Goal: Task Accomplishment & Management: Manage account settings

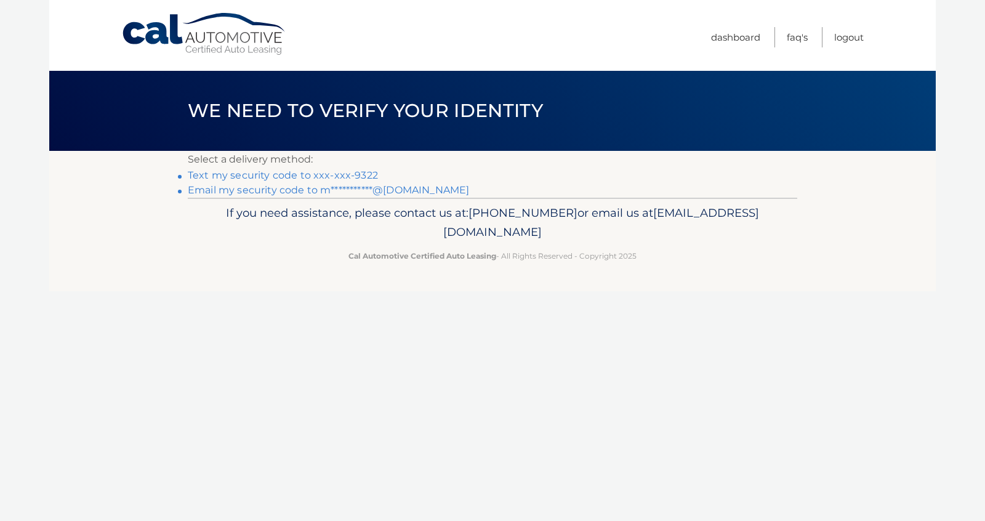
click at [310, 175] on link "Text my security code to xxx-xxx-9322" at bounding box center [283, 175] width 190 height 12
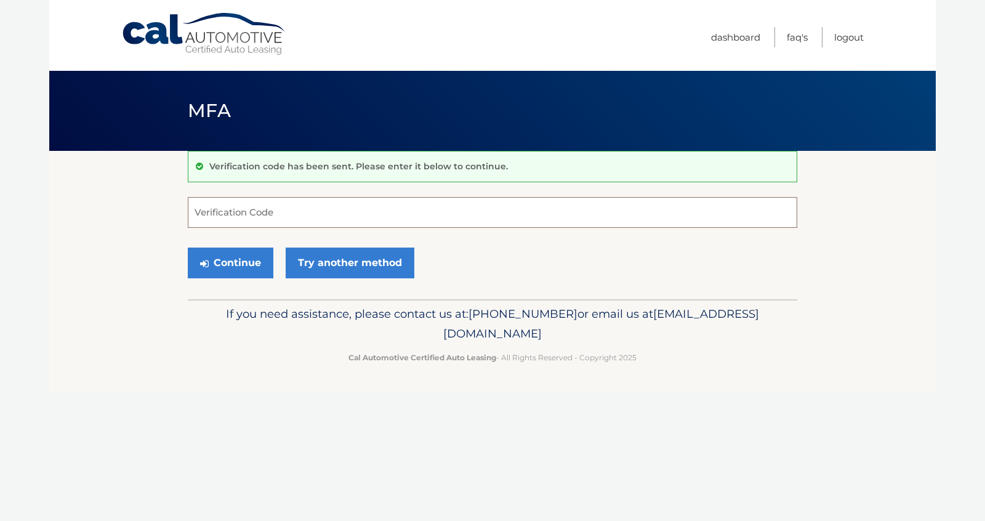
click at [303, 220] on input "Verification Code" at bounding box center [493, 212] width 610 height 31
type input "165686"
click at [233, 259] on button "Continue" at bounding box center [231, 263] width 86 height 31
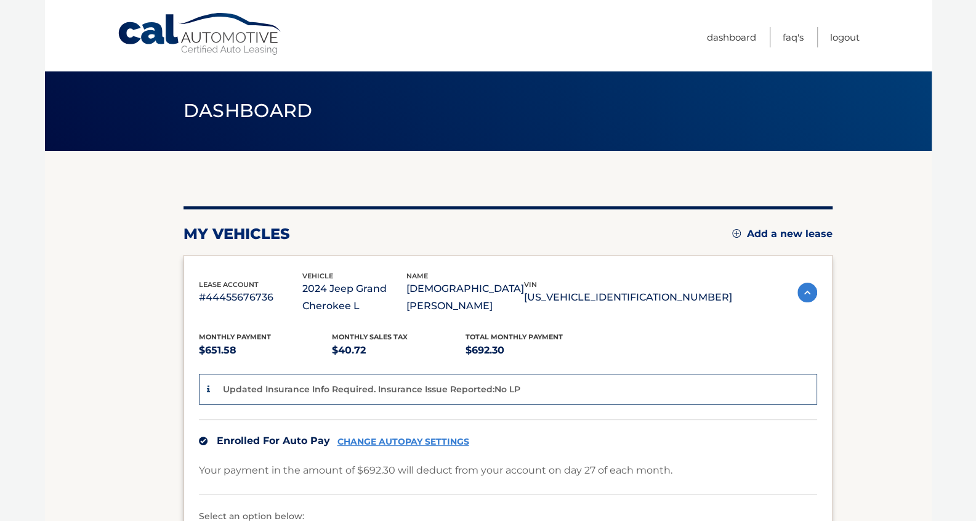
click at [973, 84] on body "Cal Automotive Menu Dashboard FAQ's Logout" at bounding box center [488, 260] width 976 height 521
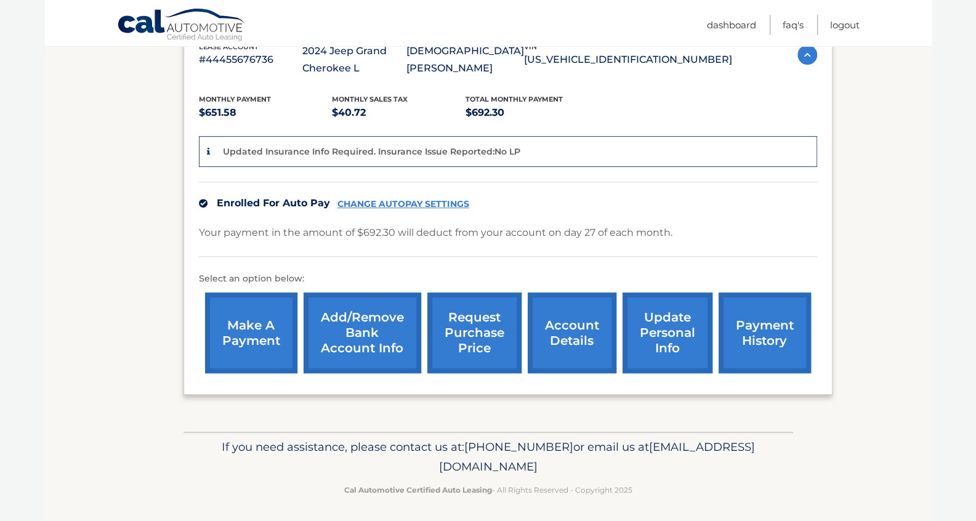
scroll to position [240, 0]
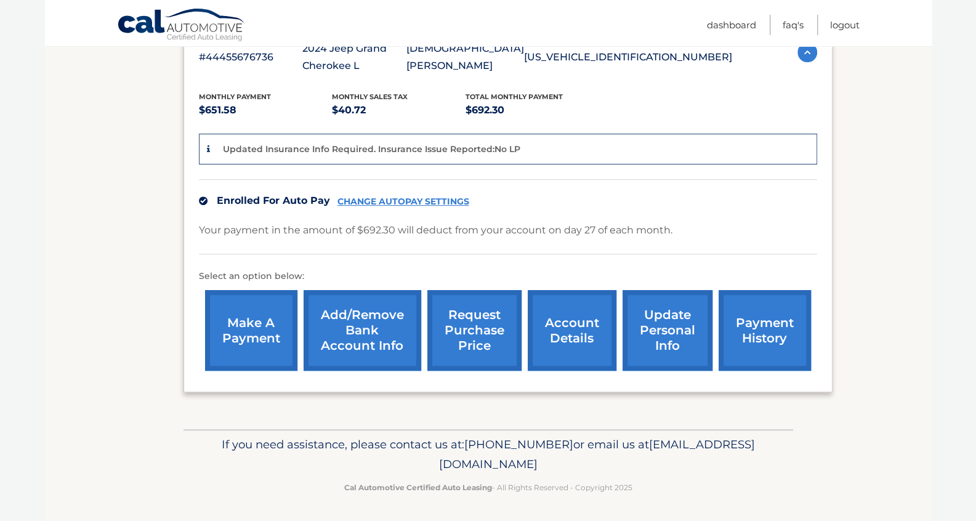
click at [576, 321] on link "account details" at bounding box center [572, 330] width 89 height 81
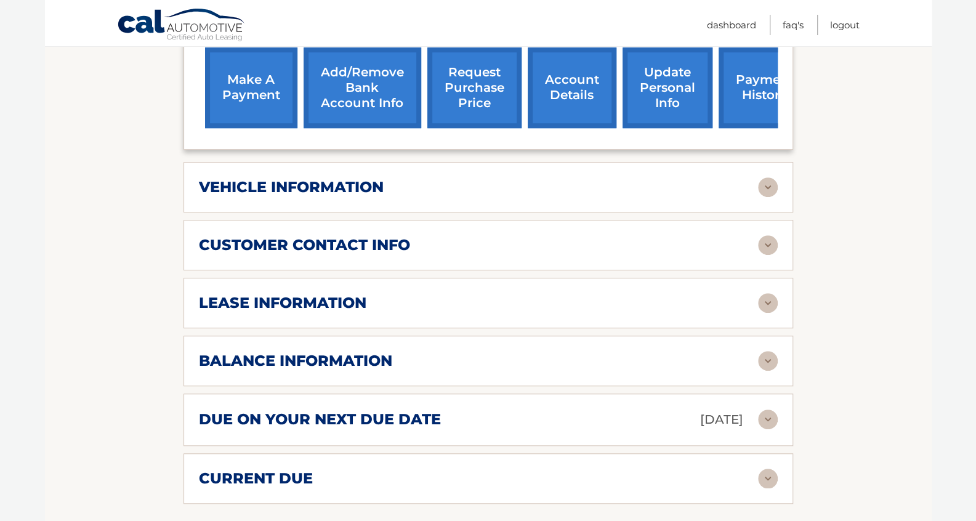
scroll to position [473, 0]
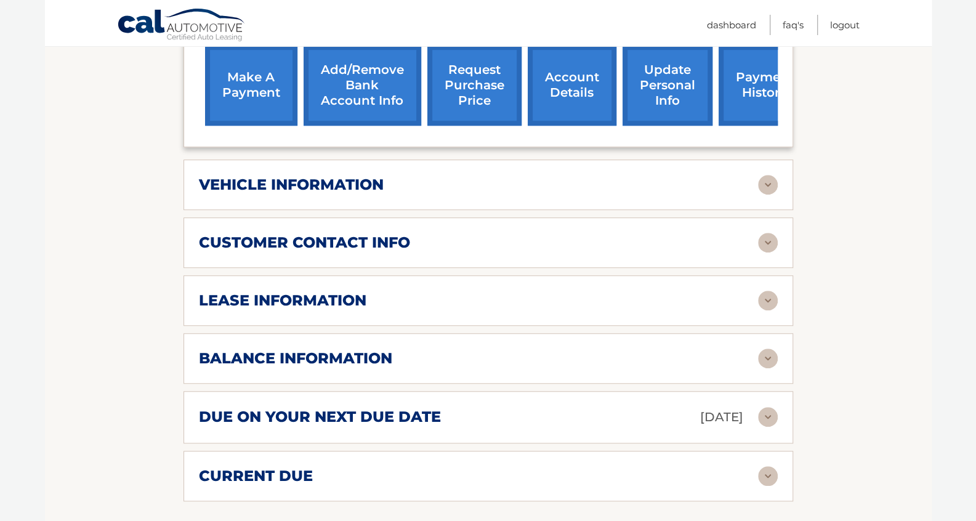
click at [629, 291] on div "lease information" at bounding box center [478, 300] width 559 height 18
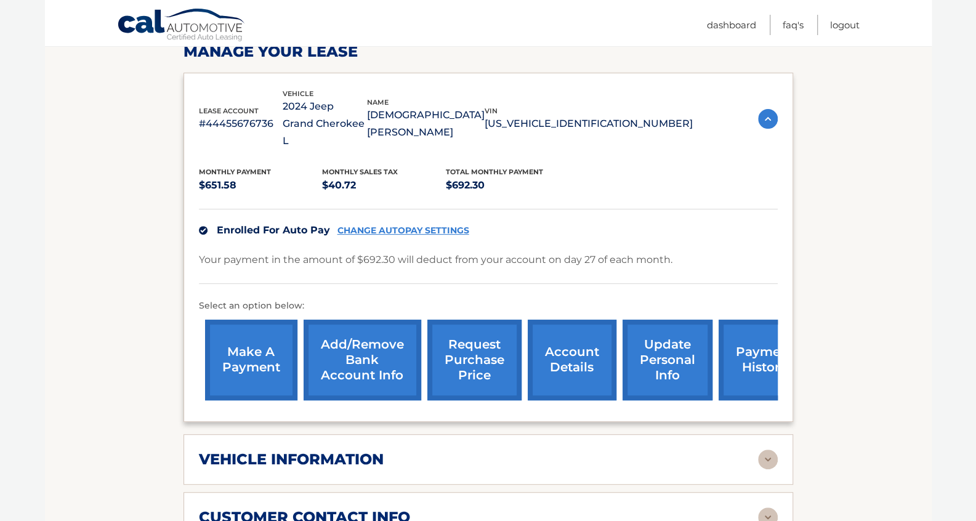
scroll to position [0, 0]
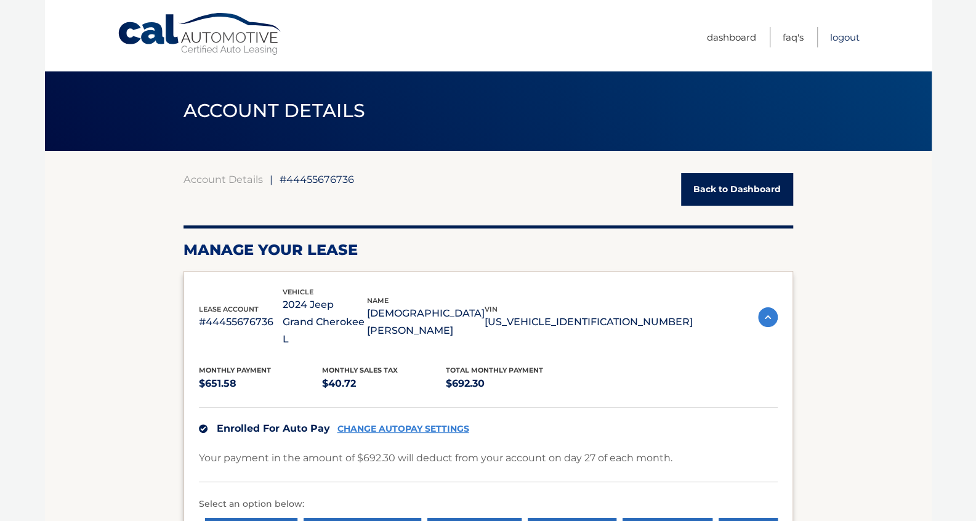
click at [848, 33] on link "Logout" at bounding box center [845, 37] width 30 height 20
